Goal: Use online tool/utility: Use online tool/utility

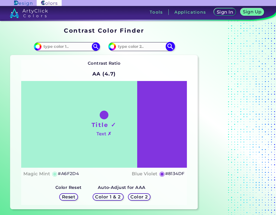
click at [122, 46] on input at bounding box center [141, 46] width 51 height 7
paste input "#430102"
type input "#430102"
click at [172, 46] on img at bounding box center [171, 47] width 10 height 10
type input "#430102"
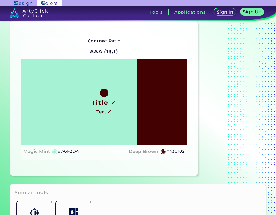
scroll to position [35, 0]
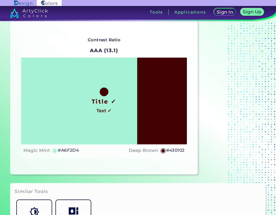
drag, startPoint x: 102, startPoint y: 92, endPoint x: 92, endPoint y: 107, distance: 18.0
click at [92, 107] on div "Title ✓ Text ✓" at bounding box center [104, 101] width 166 height 87
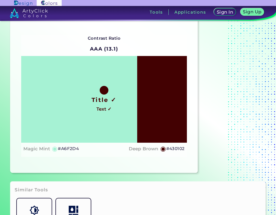
scroll to position [0, 0]
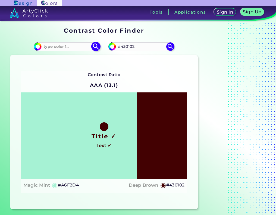
click at [73, 47] on input at bounding box center [67, 46] width 51 height 7
paste input "#430102"
type input "#430102"
drag, startPoint x: 140, startPoint y: 45, endPoint x: 101, endPoint y: 51, distance: 39.0
click at [101, 51] on section "#a6f2d4 #430102 #430102 #430102 Contrast Ratio AAA (13.1) Title ✓ Text ✓ ◉ ◉" at bounding box center [104, 124] width 192 height 176
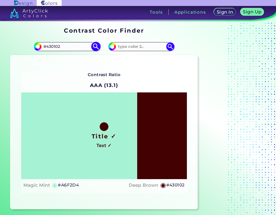
click at [98, 48] on img at bounding box center [96, 47] width 10 height 10
type input "#430102"
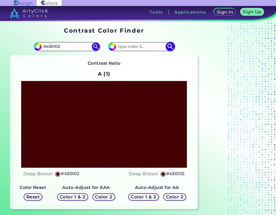
click at [167, 44] on img at bounding box center [171, 47] width 10 height 10
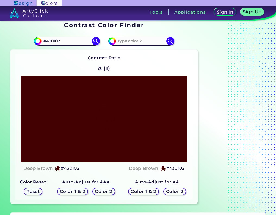
scroll to position [9, 0]
